Goal: Check status: Check status

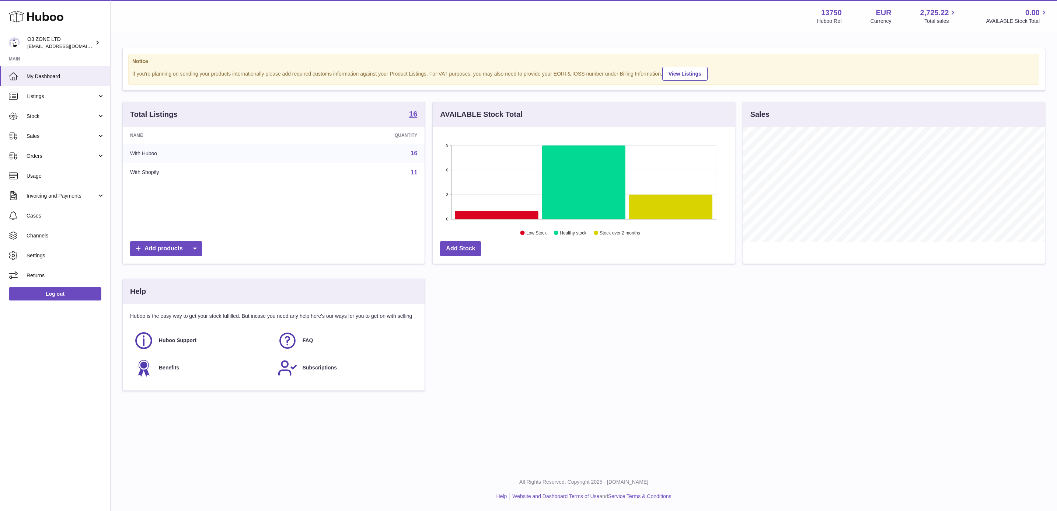
scroll to position [115, 301]
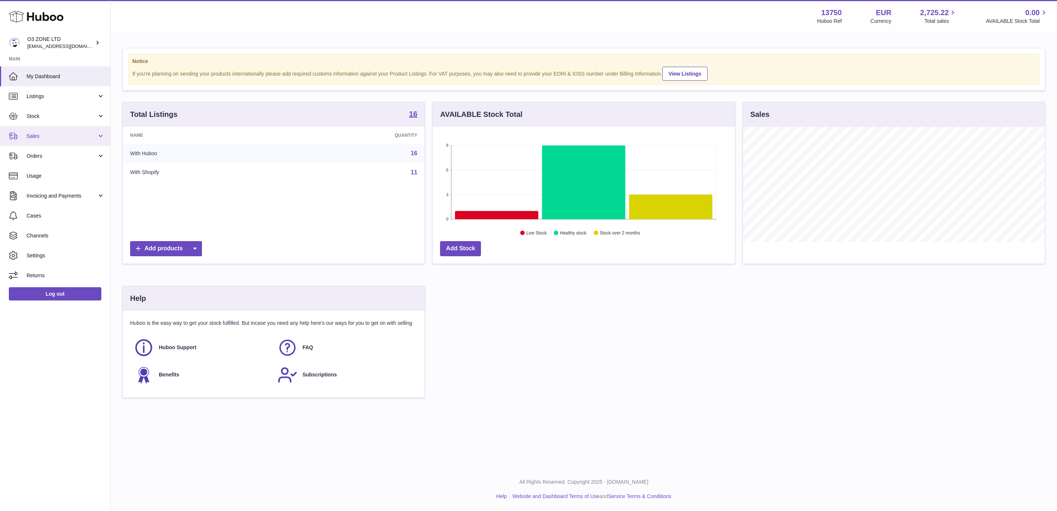
click at [71, 141] on link "Sales" at bounding box center [55, 136] width 110 height 20
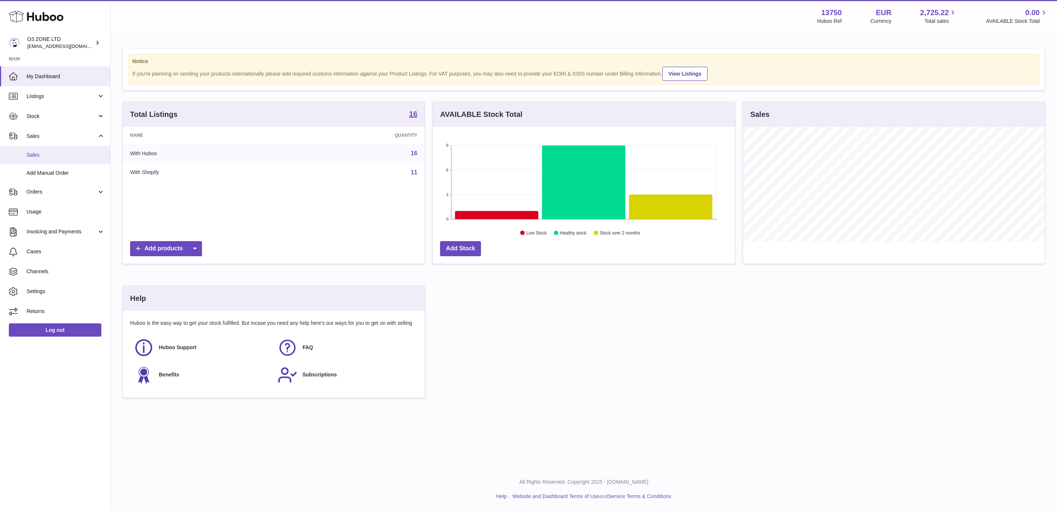
click at [60, 158] on link "Sales" at bounding box center [55, 155] width 110 height 18
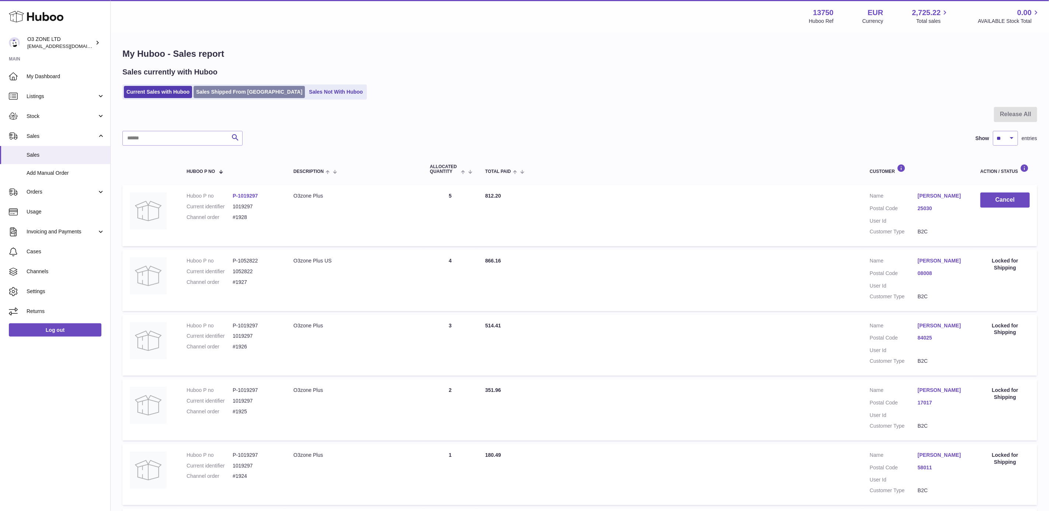
click at [220, 91] on link "Sales Shipped From [GEOGRAPHIC_DATA]" at bounding box center [249, 92] width 111 height 12
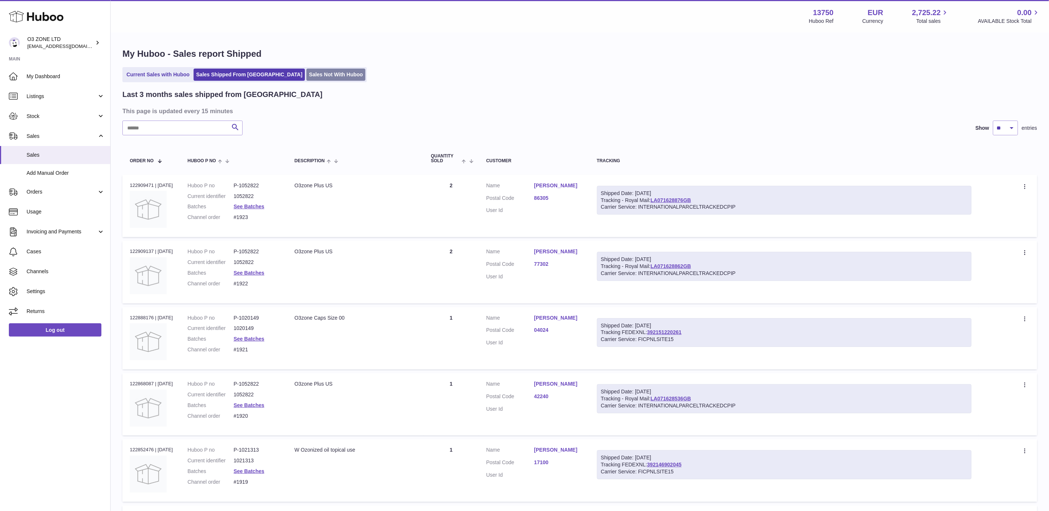
click at [306, 78] on link "Sales Not With Huboo" at bounding box center [335, 75] width 59 height 12
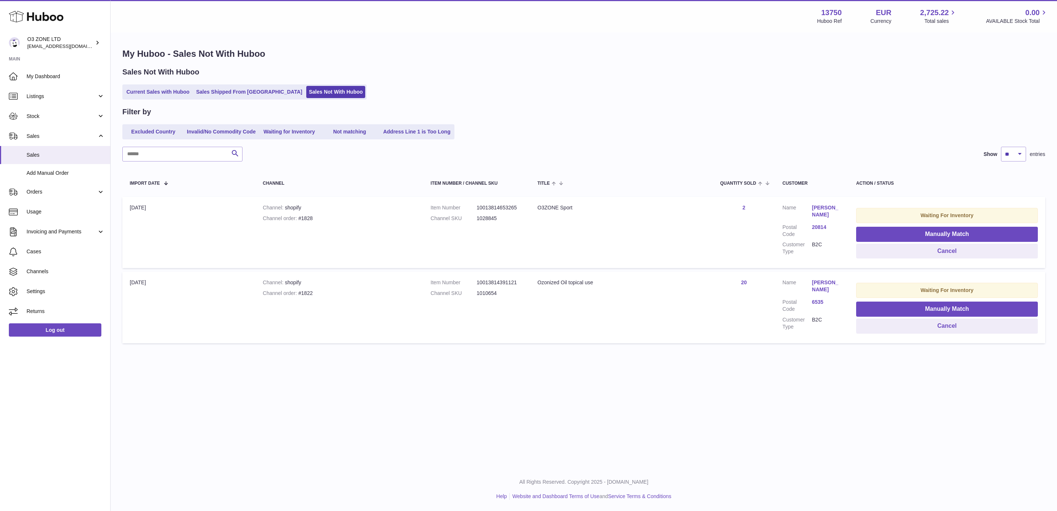
click at [307, 293] on div "Channel order #1822" at bounding box center [339, 293] width 153 height 7
copy div "1822"
